Goal: Task Accomplishment & Management: Manage account settings

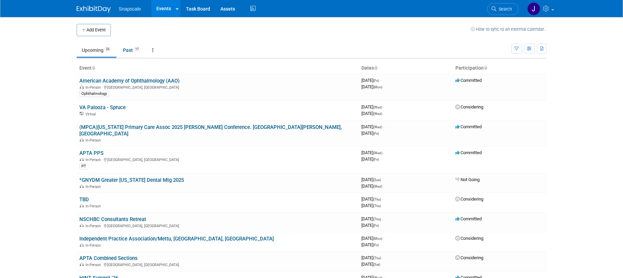
click at [141, 82] on link "American Academy of Ophthalmology (AAO)" at bounding box center [129, 81] width 100 height 6
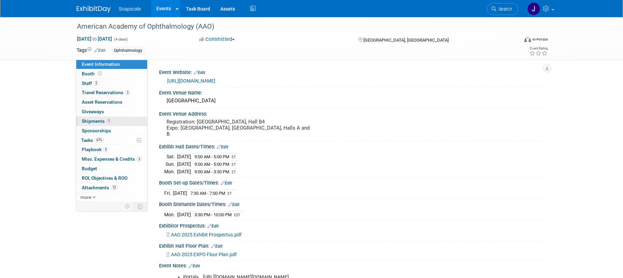
click at [99, 120] on span "Shipments 1" at bounding box center [97, 120] width 30 height 5
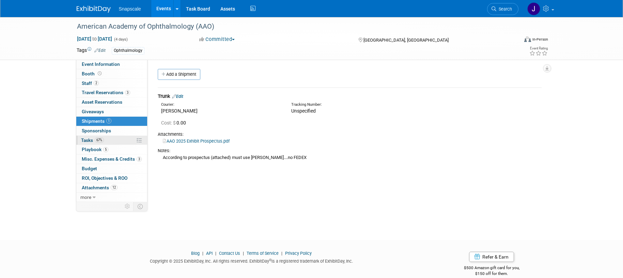
click at [86, 141] on span "Tasks 67%" at bounding box center [92, 139] width 23 height 5
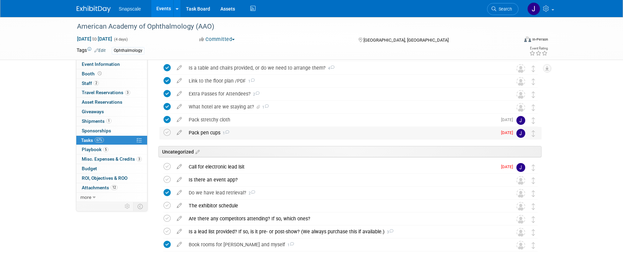
scroll to position [117, 0]
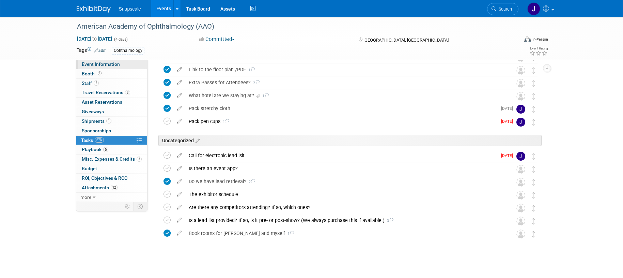
click at [112, 64] on span "Event Information" at bounding box center [101, 63] width 38 height 5
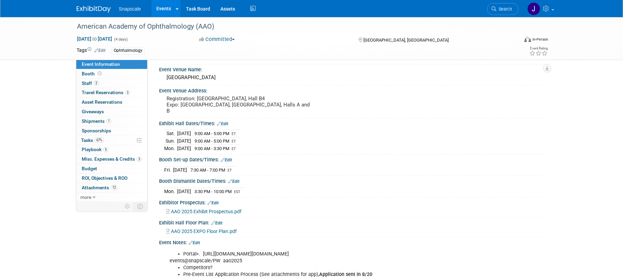
scroll to position [0, 0]
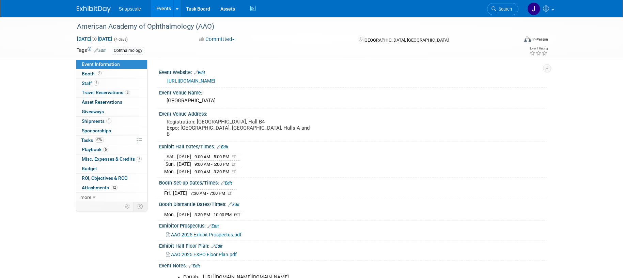
click at [215, 80] on link "https://www.aao.org/practice-management/coding/codequest-events/aao-2025" at bounding box center [191, 80] width 48 height 5
click at [101, 76] on link "Booth" at bounding box center [111, 73] width 71 height 9
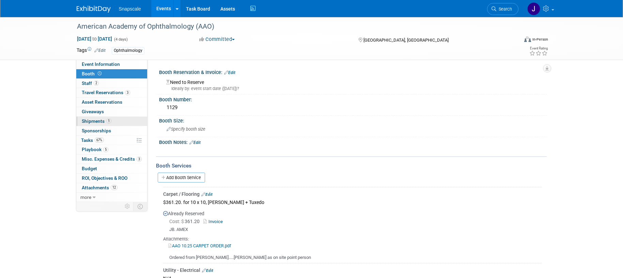
click at [95, 121] on span "Shipments 1" at bounding box center [97, 120] width 30 height 5
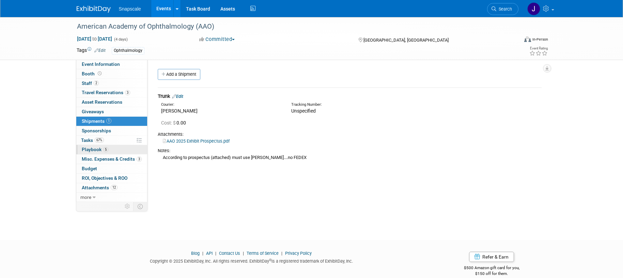
click at [89, 150] on span "Playbook 5" at bounding box center [95, 149] width 27 height 5
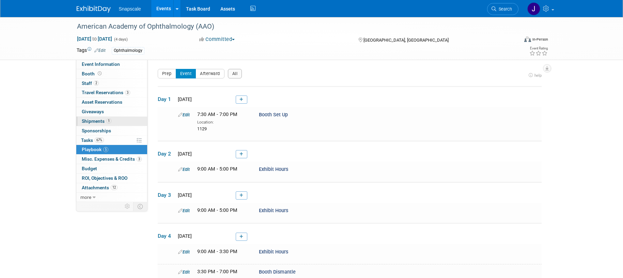
click at [88, 122] on span "Shipments 1" at bounding box center [97, 120] width 30 height 5
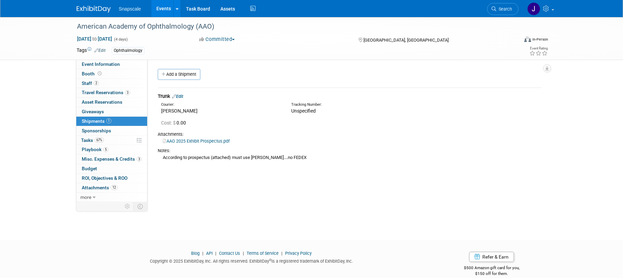
click at [180, 95] on link "Edit" at bounding box center [177, 96] width 11 height 5
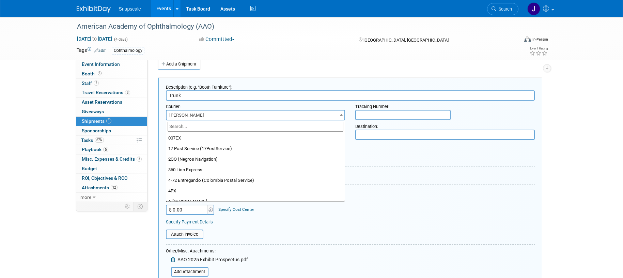
scroll to position [2355, 0]
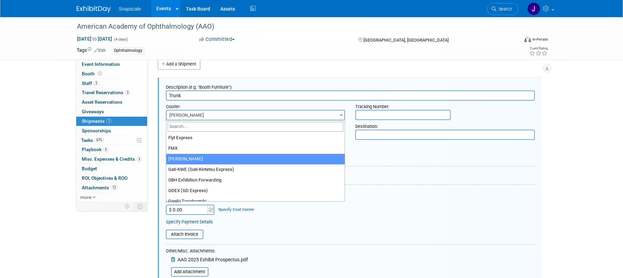
drag, startPoint x: 197, startPoint y: 115, endPoint x: 168, endPoint y: 115, distance: 29.0
click at [168, 115] on span "Freeman" at bounding box center [256, 115] width 178 height 10
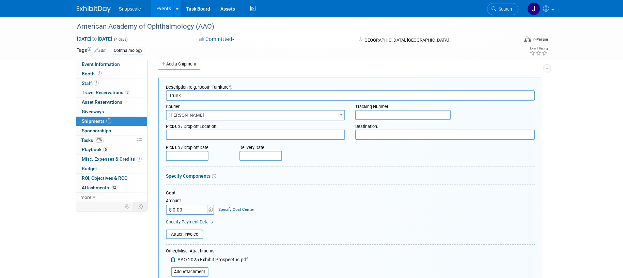
drag, startPoint x: 195, startPoint y: 114, endPoint x: 168, endPoint y: 114, distance: 26.9
click at [169, 114] on span "Freeman" at bounding box center [256, 115] width 178 height 10
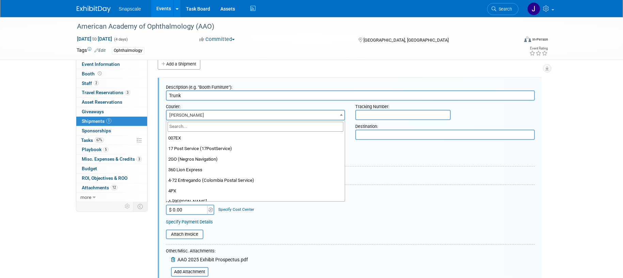
click at [192, 114] on span "Freeman" at bounding box center [256, 115] width 178 height 10
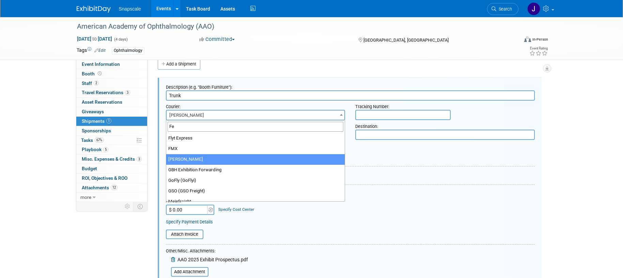
scroll to position [0, 0]
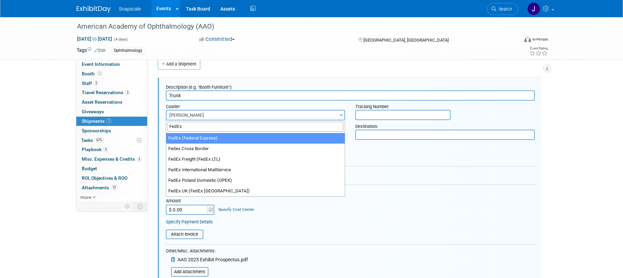
type input "FedEx"
drag, startPoint x: 170, startPoint y: 137, endPoint x: 203, endPoint y: 136, distance: 33.1
select select "206"
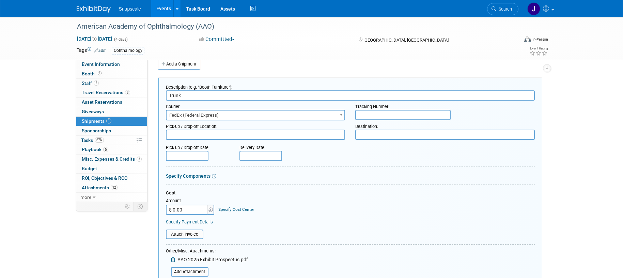
click at [233, 136] on textarea at bounding box center [256, 135] width 180 height 10
type textarea "Springfield, NJ"
type textarea "FedEx - Orange County Convention Ctr"
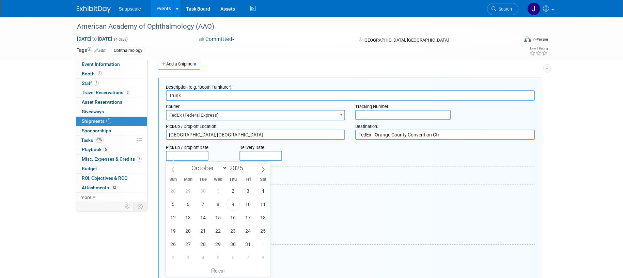
click at [185, 156] on input "text" at bounding box center [187, 156] width 43 height 10
click at [202, 219] on span "14" at bounding box center [203, 217] width 13 height 13
type input "Oct 14, 2025"
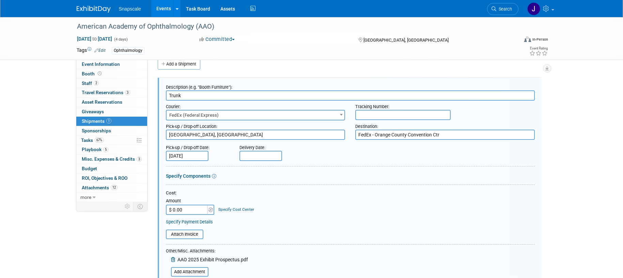
drag, startPoint x: 251, startPoint y: 154, endPoint x: 243, endPoint y: 148, distance: 9.9
click at [251, 153] on input "text" at bounding box center [261, 156] width 43 height 10
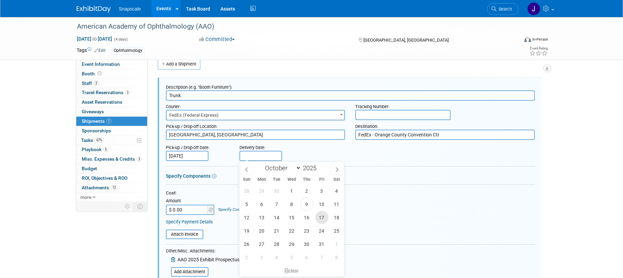
click at [323, 220] on span "17" at bounding box center [321, 217] width 13 height 13
type input "Oct 17, 2025"
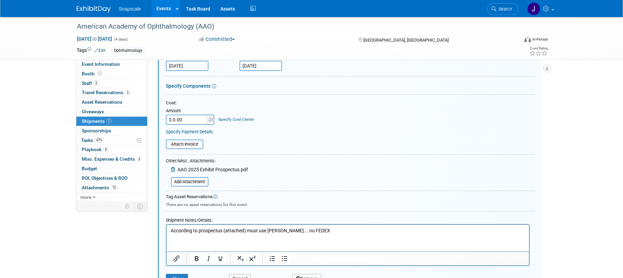
scroll to position [107, 0]
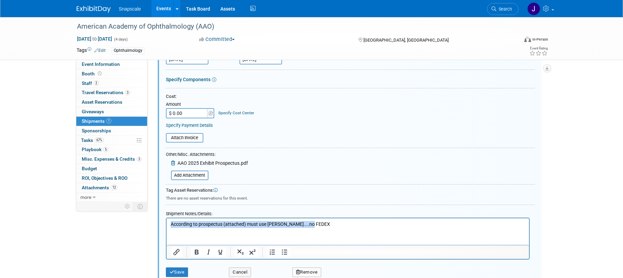
drag, startPoint x: 315, startPoint y: 224, endPoint x: 154, endPoint y: 223, distance: 161.2
click at [166, 223] on html "According to prospectus (attached) must use Freeman....no FEDEX" at bounding box center [347, 223] width 363 height 10
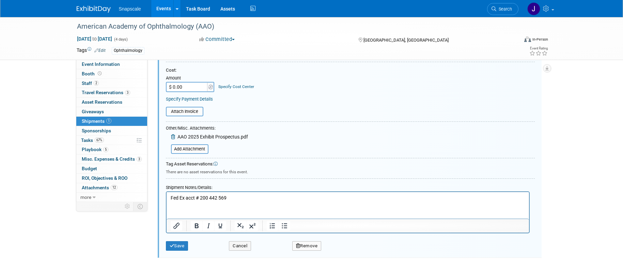
scroll to position [135, 0]
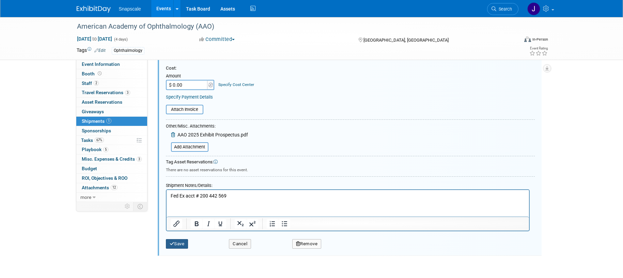
click at [181, 242] on button "Save" at bounding box center [177, 244] width 22 height 10
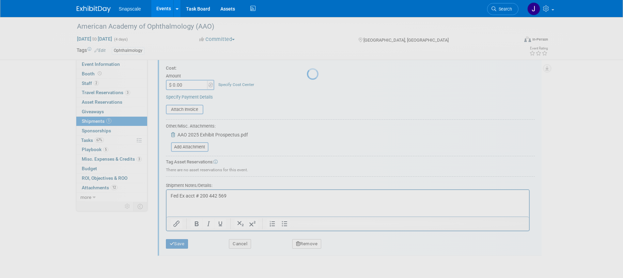
scroll to position [10, 0]
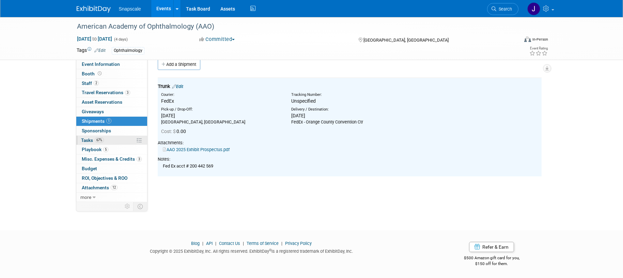
click at [85, 139] on span "Tasks 67%" at bounding box center [92, 139] width 23 height 5
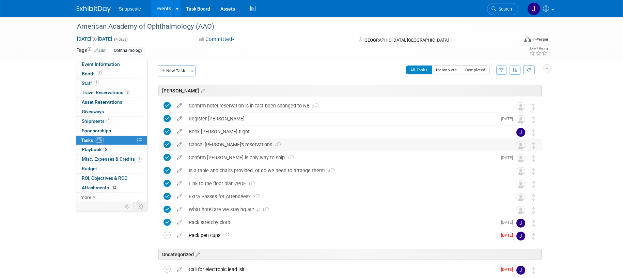
scroll to position [0, 0]
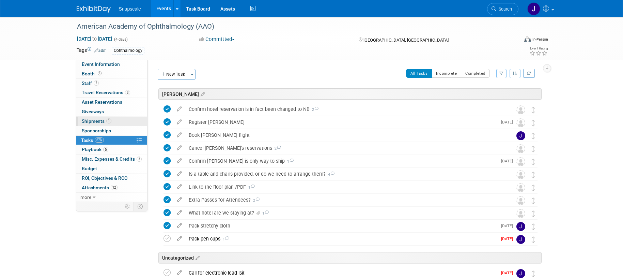
click at [97, 121] on span "Shipments 1" at bounding box center [97, 120] width 30 height 5
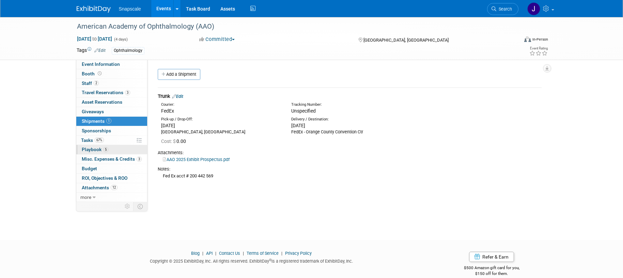
click at [88, 148] on span "Playbook 5" at bounding box center [95, 149] width 27 height 5
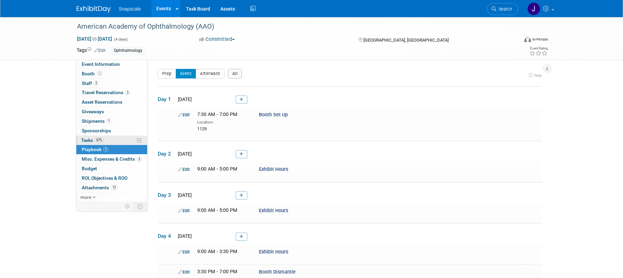
click at [88, 140] on span "Tasks 67%" at bounding box center [92, 139] width 23 height 5
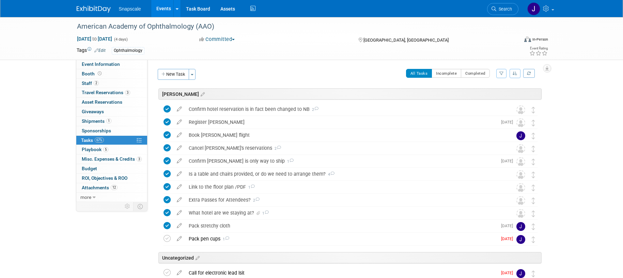
click at [172, 76] on button "New Task" at bounding box center [173, 74] width 31 height 11
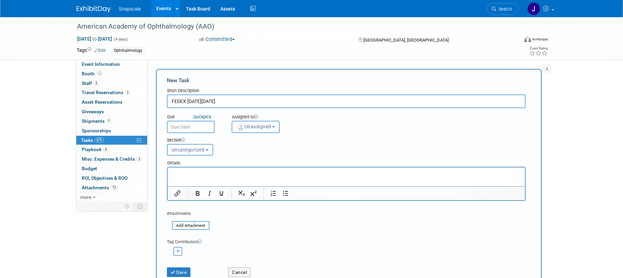
type input "FEDEX on Tues 10/14"
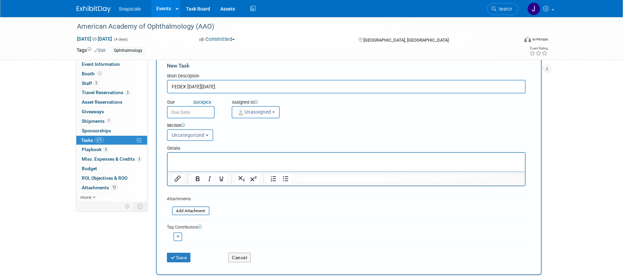
scroll to position [18, 0]
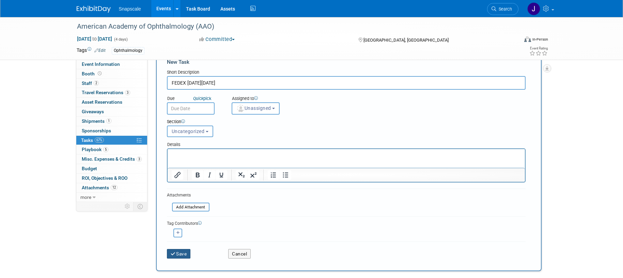
click at [180, 255] on button "Save" at bounding box center [179, 254] width 24 height 10
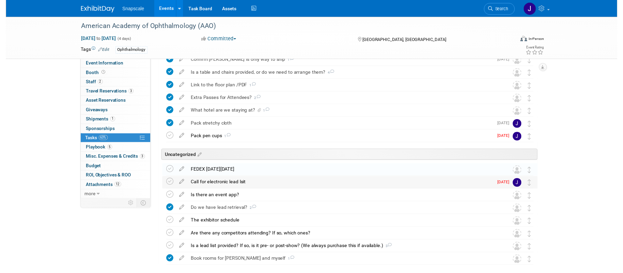
scroll to position [101, 0]
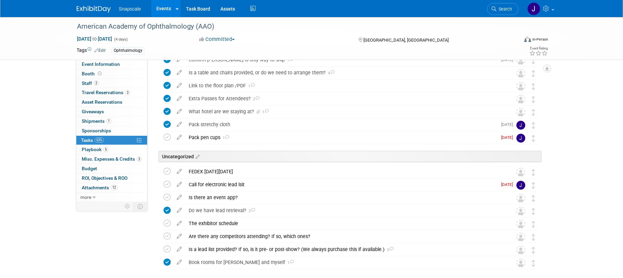
click at [208, 173] on div "FEDEX on Tues 10/14" at bounding box center [344, 172] width 318 height 12
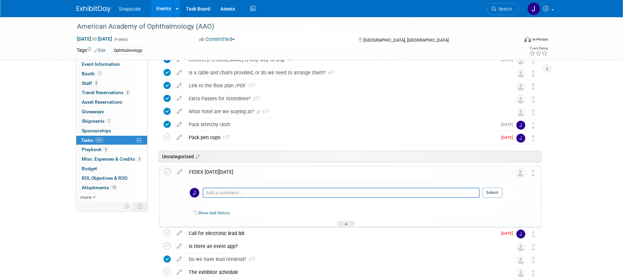
click at [177, 171] on icon at bounding box center [180, 170] width 12 height 9
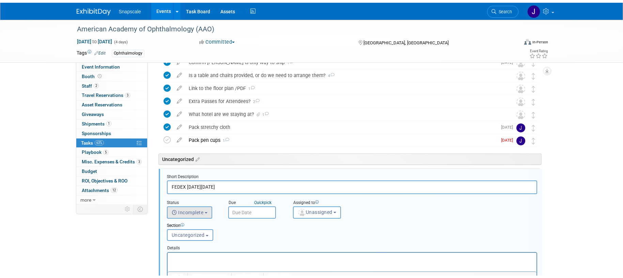
scroll to position [167, 0]
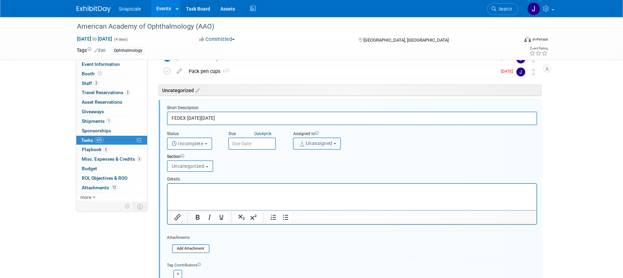
click at [307, 142] on span "Unassigned" at bounding box center [315, 142] width 35 height 5
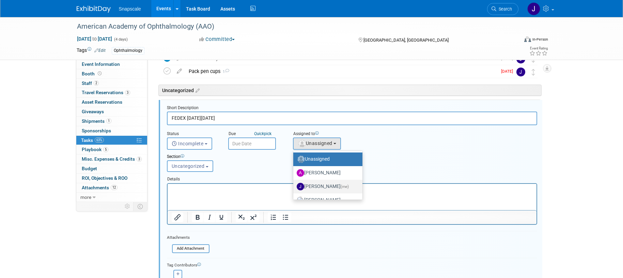
click at [312, 187] on label "Jennifer Benedict (me)" at bounding box center [326, 186] width 59 height 11
click at [294, 187] on input "Jennifer Benedict (me)" at bounding box center [292, 185] width 4 height 4
select select "ff8e83e6-6ab1-4fe0-a632-643b0aac2113"
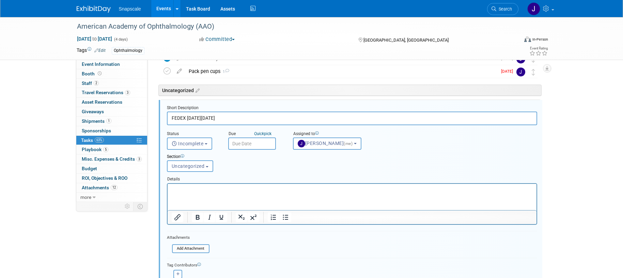
click at [237, 145] on input "text" at bounding box center [252, 143] width 48 height 12
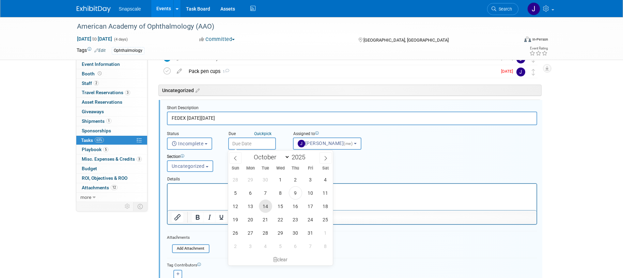
click at [267, 208] on span "14" at bounding box center [265, 205] width 13 height 13
type input "Oct 14, 2025"
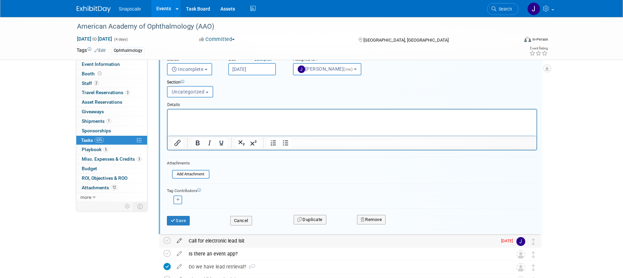
scroll to position [242, 0]
click at [180, 225] on div "Save Cancel Duplicate Remove" at bounding box center [352, 219] width 381 height 16
click at [182, 219] on button "Save" at bounding box center [178, 220] width 23 height 10
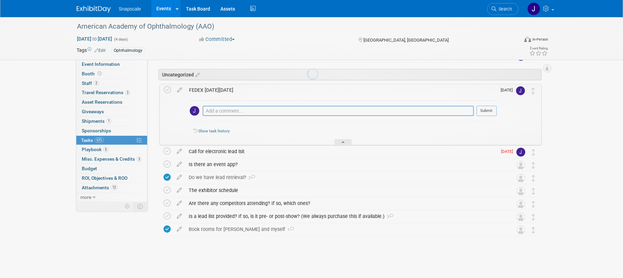
scroll to position [183, 0]
click at [347, 143] on div at bounding box center [343, 142] width 17 height 6
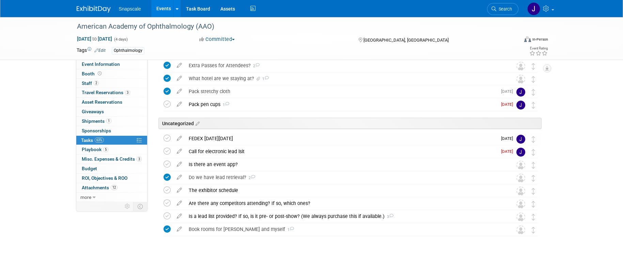
scroll to position [134, 0]
click at [204, 141] on div "FEDEX on Tues 10/14" at bounding box center [341, 139] width 312 height 12
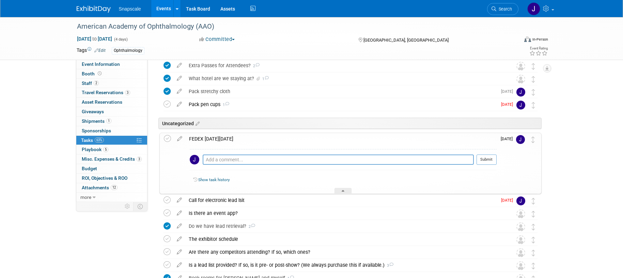
click at [178, 139] on icon at bounding box center [180, 137] width 12 height 9
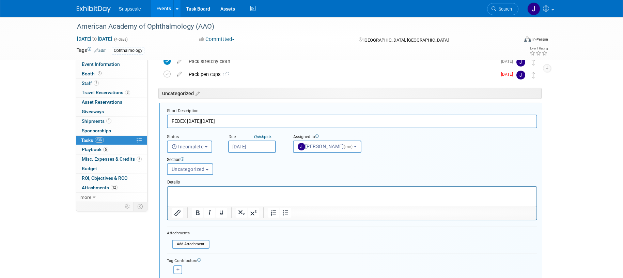
scroll to position [167, 0]
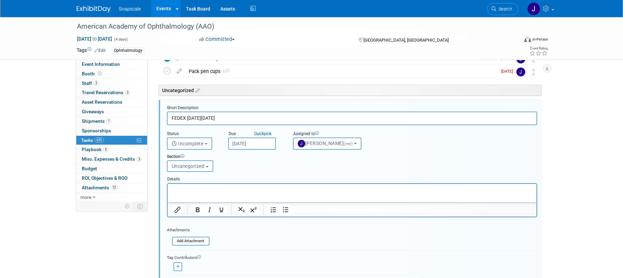
click at [179, 267] on icon "button" at bounding box center [178, 266] width 3 height 4
select select
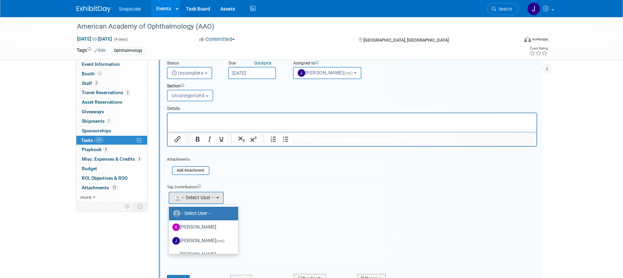
scroll to position [282, 0]
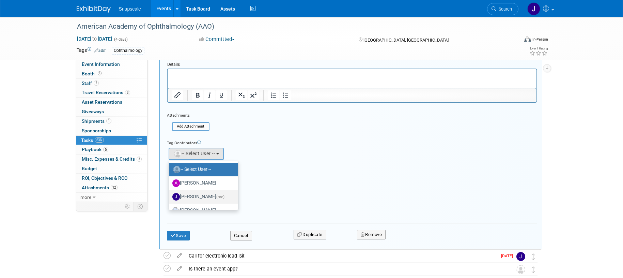
click at [204, 195] on label "Jennifer Benedict (me)" at bounding box center [201, 196] width 59 height 11
click at [170, 195] on input "Jennifer Benedict (me)" at bounding box center [168, 196] width 4 height 4
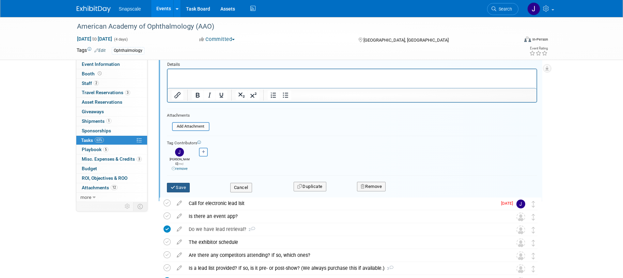
click at [182, 183] on button "Save" at bounding box center [178, 188] width 23 height 10
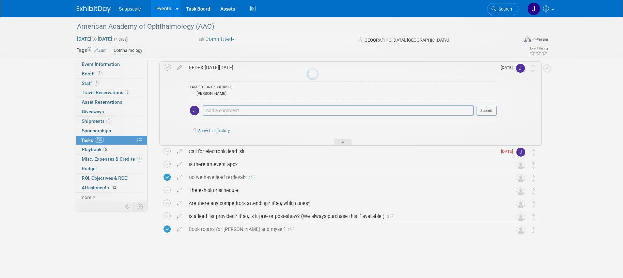
scroll to position [206, 0]
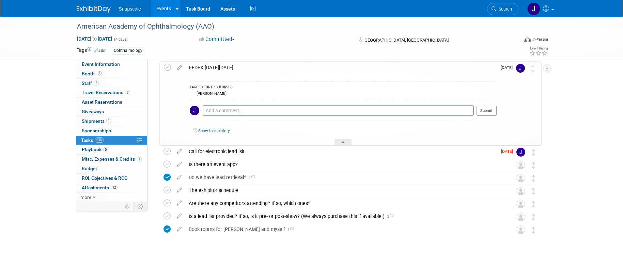
click at [340, 141] on div at bounding box center [343, 142] width 17 height 6
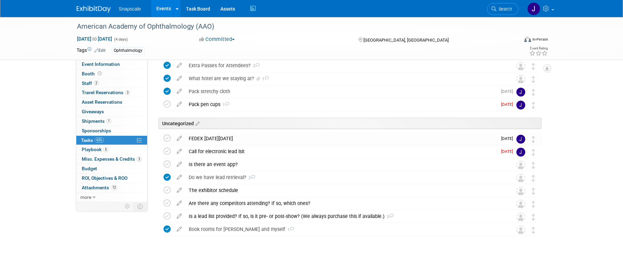
scroll to position [134, 0]
click at [90, 65] on span "Event Information" at bounding box center [101, 63] width 38 height 5
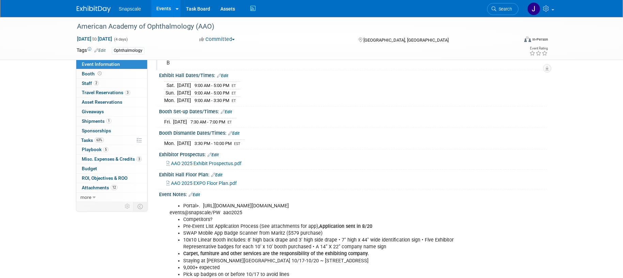
scroll to position [92, 0]
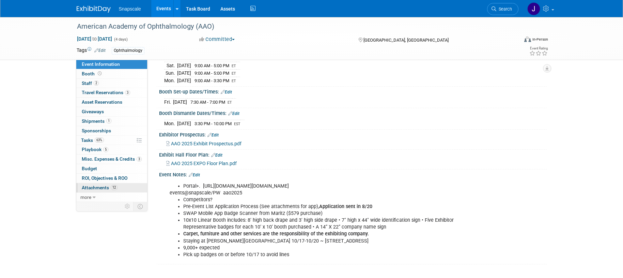
click at [92, 188] on span "Attachments 12" at bounding box center [100, 187] width 36 height 5
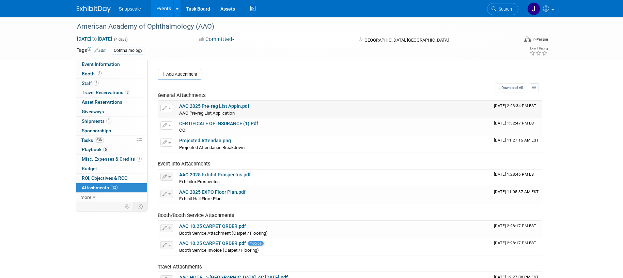
click at [215, 106] on link "AAO 2025 Pre-reg List Appln.pdf" at bounding box center [214, 105] width 70 height 5
